Goal: Information Seeking & Learning: Find specific fact

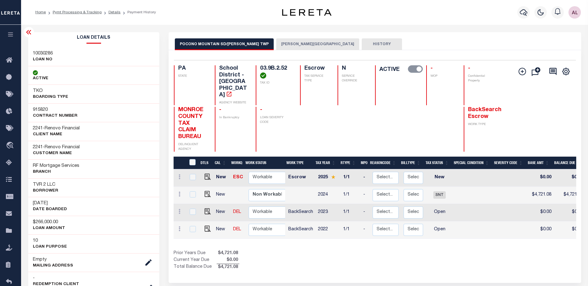
scroll to position [0, 165]
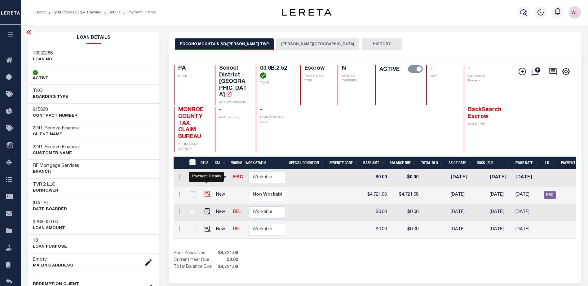
click at [205, 191] on img "" at bounding box center [208, 194] width 6 height 6
checkbox input "true"
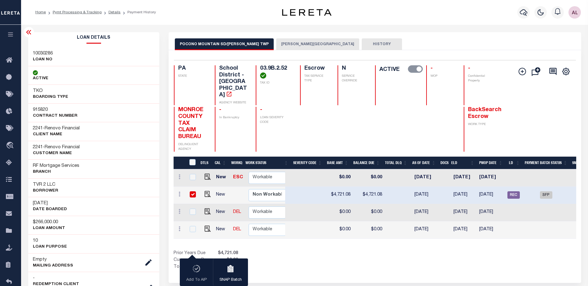
scroll to position [0, 213]
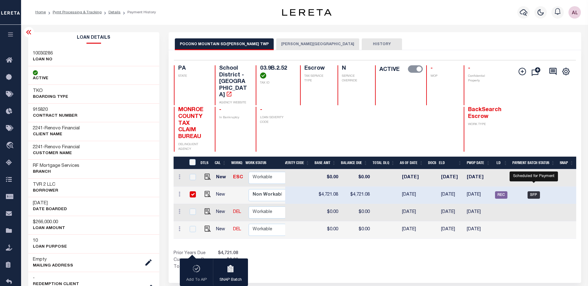
click at [533, 192] on span "SFP" at bounding box center [534, 195] width 12 height 7
checkbox input "false"
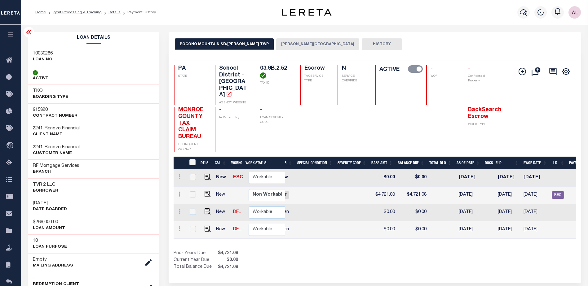
scroll to position [0, 176]
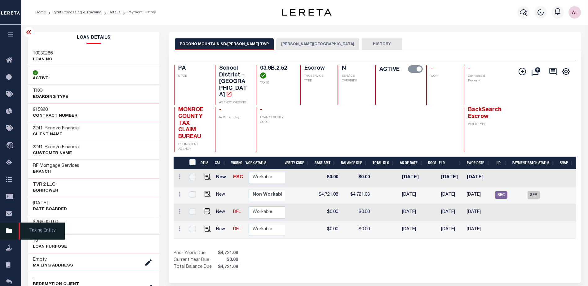
click at [11, 232] on icon at bounding box center [11, 232] width 10 height 8
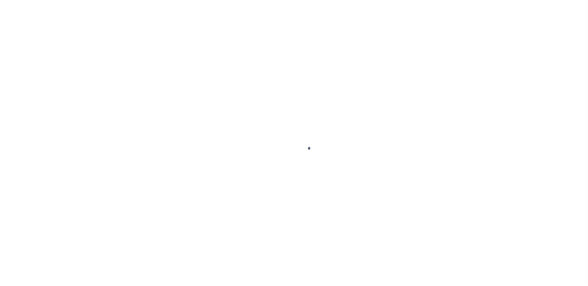
select select "SNT"
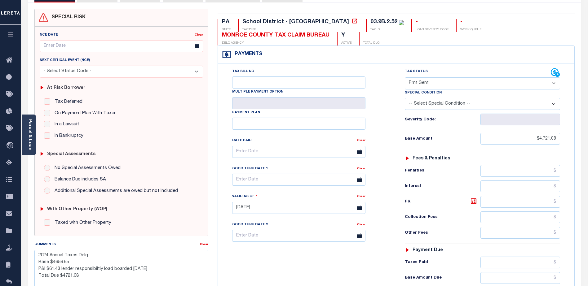
scroll to position [31, 0]
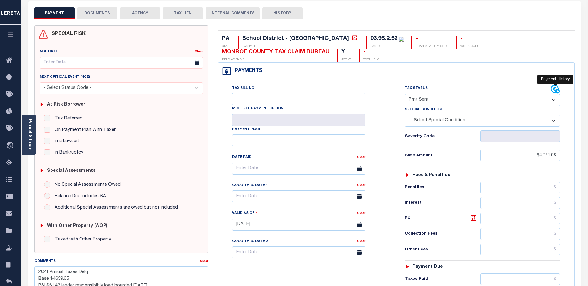
click at [553, 89] on icon at bounding box center [555, 89] width 9 height 9
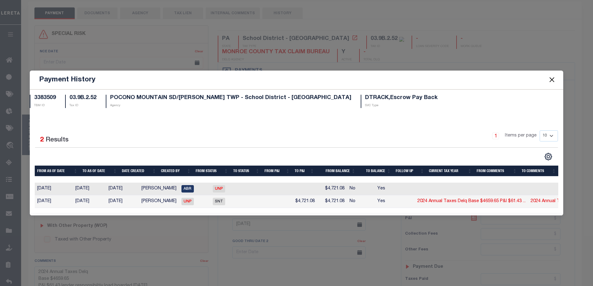
click at [552, 76] on button "Close" at bounding box center [551, 80] width 8 height 8
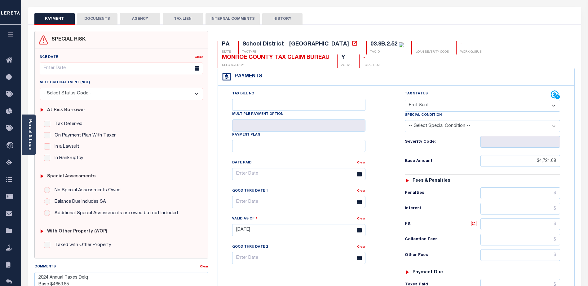
scroll to position [0, 0]
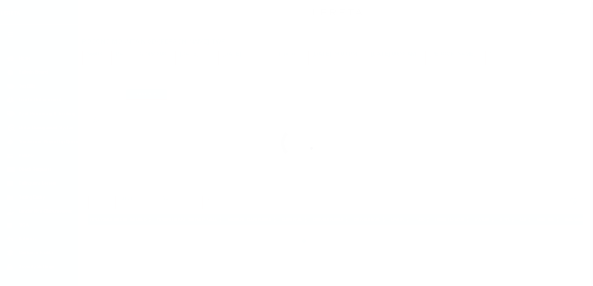
select select "SFP"
select select "Little, Audria"
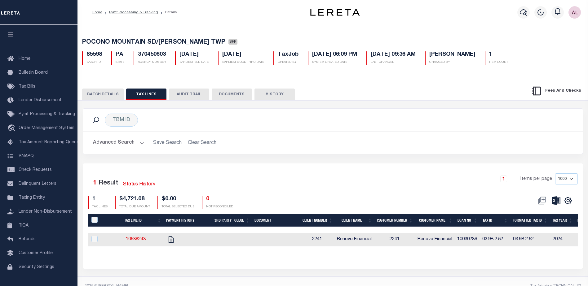
click at [105, 92] on button "BATCH DETAILS" at bounding box center [103, 95] width 42 height 12
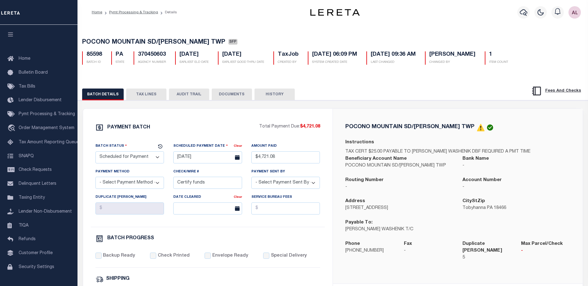
click at [193, 95] on button "AUDIT TRAIL" at bounding box center [189, 95] width 40 height 12
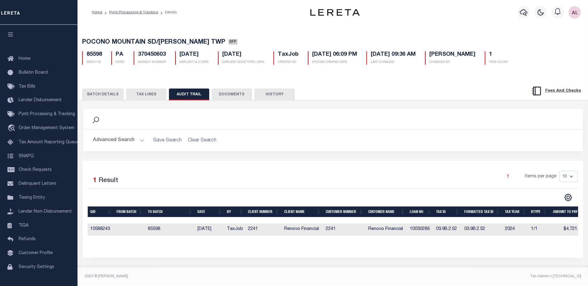
click at [228, 95] on button "DOCUMENTS" at bounding box center [232, 95] width 40 height 12
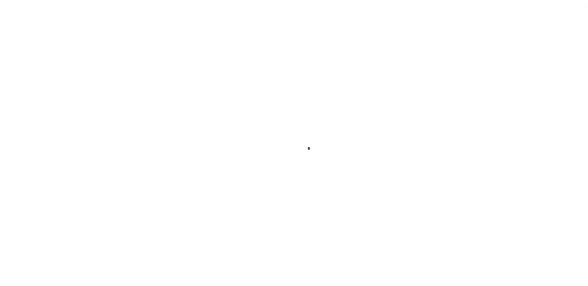
scroll to position [16, 0]
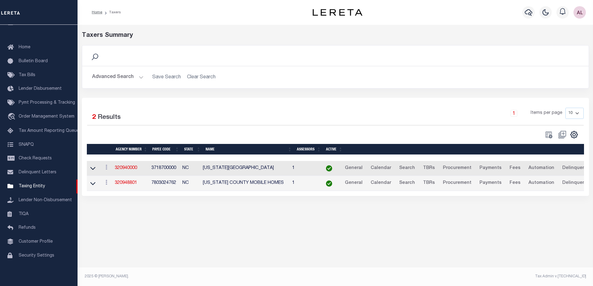
click at [140, 75] on button "Advanced Search" at bounding box center [117, 77] width 51 height 12
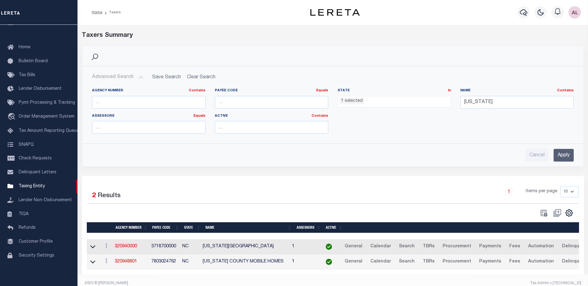
click at [352, 100] on li "1 selected" at bounding box center [351, 101] width 25 height 7
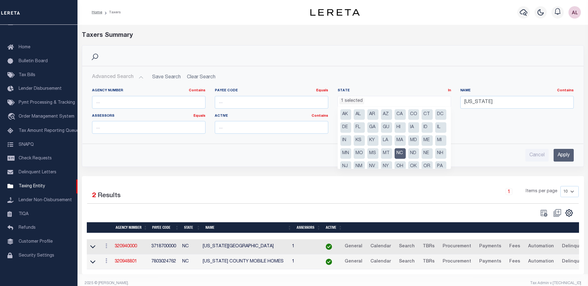
click at [395, 159] on li "NC" at bounding box center [400, 153] width 11 height 11
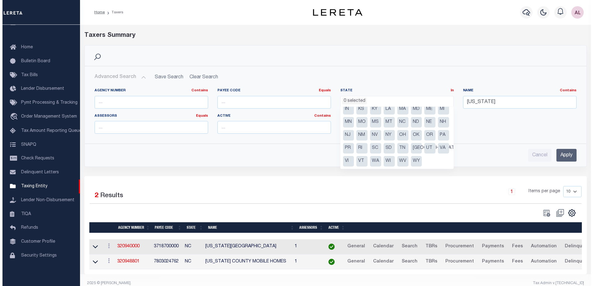
scroll to position [44, 0]
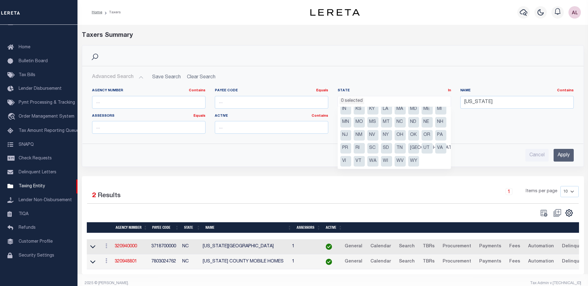
click at [435, 135] on li "PA" at bounding box center [440, 135] width 11 height 11
select select "PA"
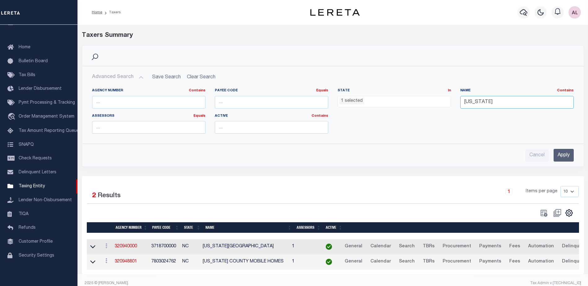
drag, startPoint x: 477, startPoint y: 105, endPoint x: 410, endPoint y: 103, distance: 67.0
click at [410, 104] on div "Agency Number Contains Contains Is Payee Code Equals Equals Is Not Equal To Is …" at bounding box center [332, 113] width 491 height 51
type input "pocono moutain"
click at [564, 151] on input "Apply" at bounding box center [564, 155] width 20 height 13
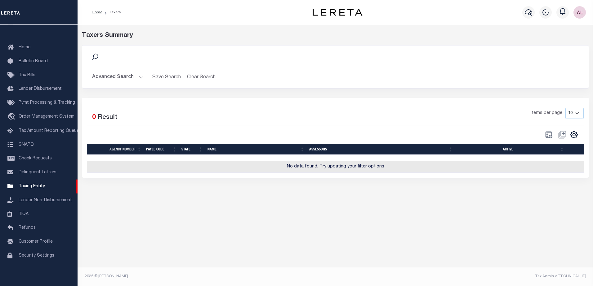
click at [142, 75] on button "Advanced Search" at bounding box center [117, 77] width 51 height 12
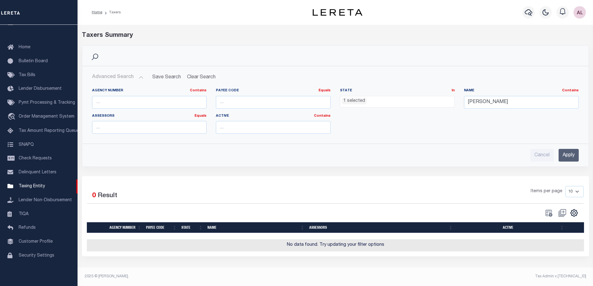
click at [366, 106] on span "1 selected" at bounding box center [397, 102] width 115 height 12
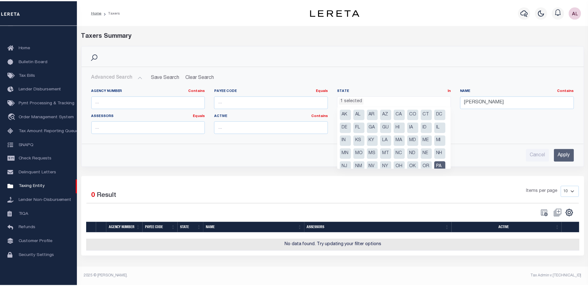
scroll to position [31, 0]
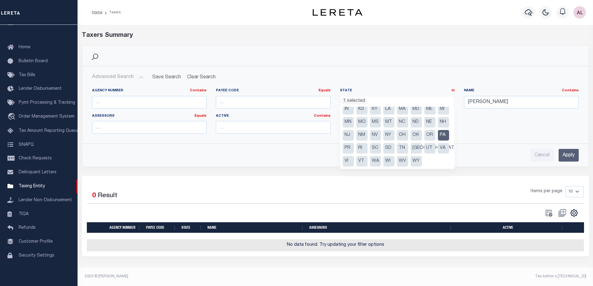
click at [438, 141] on li "PA" at bounding box center [443, 135] width 11 height 11
select select "PA"
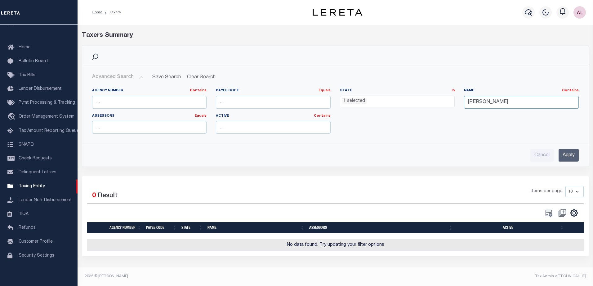
click at [495, 103] on input "pocono moutain" at bounding box center [521, 102] width 115 height 13
type input "pocono mountain"
click at [568, 154] on input "Apply" at bounding box center [568, 155] width 20 height 13
